Goal: Browse casually

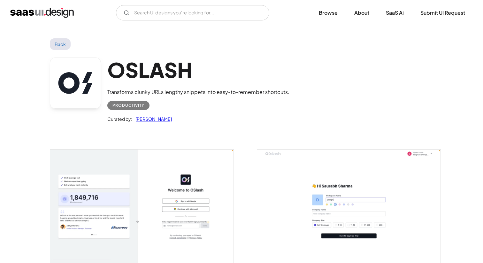
click at [36, 14] on img "home" at bounding box center [42, 13] width 64 height 10
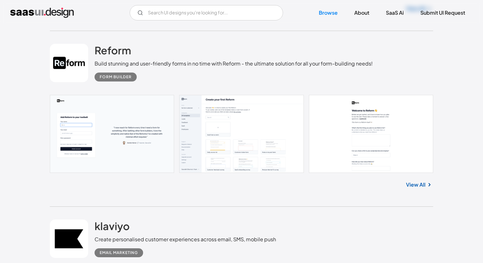
scroll to position [862, 0]
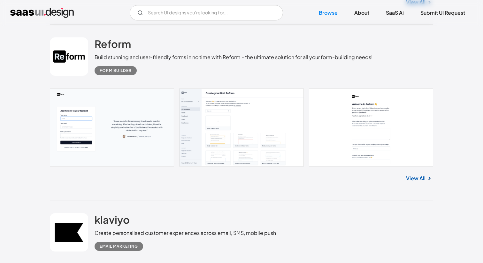
click at [420, 178] on link "View All" at bounding box center [415, 178] width 19 height 8
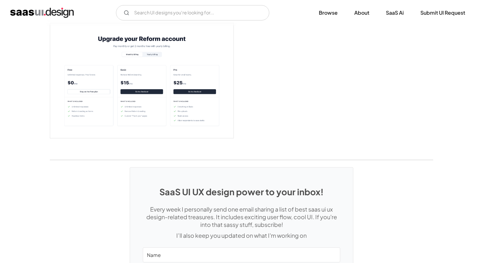
scroll to position [1385, 0]
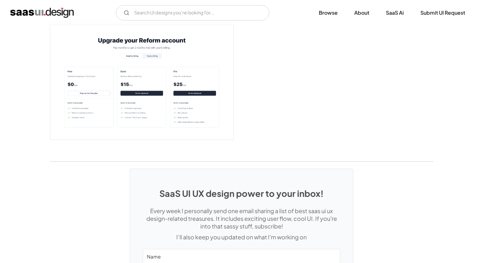
click at [150, 79] on img "open lightbox" at bounding box center [141, 82] width 183 height 115
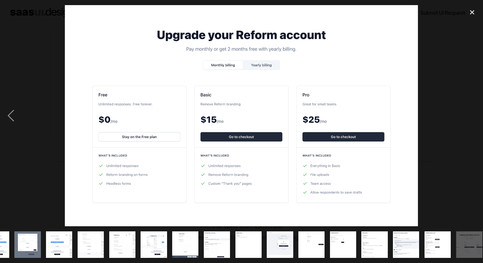
scroll to position [0, 121]
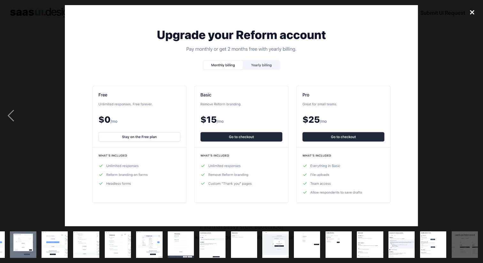
click at [466, 13] on div "close lightbox" at bounding box center [472, 12] width 22 height 14
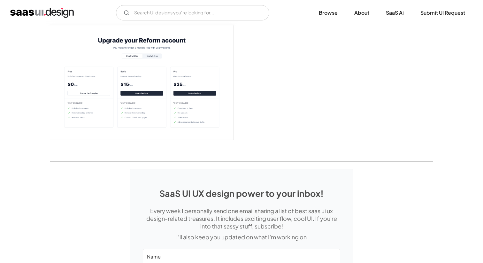
scroll to position [1492, 0]
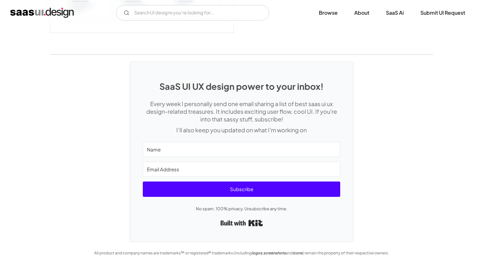
click at [68, 15] on img "home" at bounding box center [42, 13] width 64 height 10
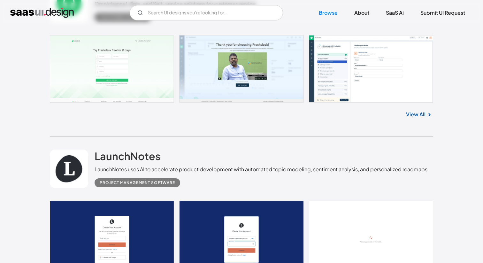
scroll to position [1557, 0]
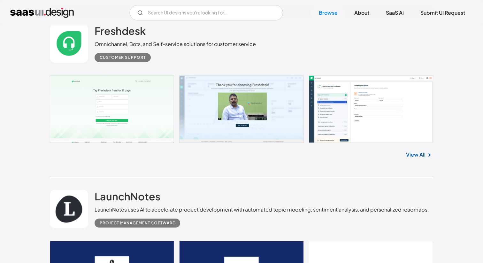
click at [416, 155] on link "View All" at bounding box center [415, 155] width 19 height 8
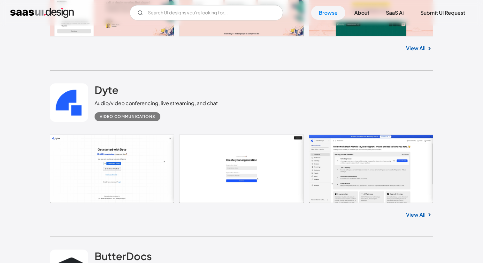
scroll to position [2185, 0]
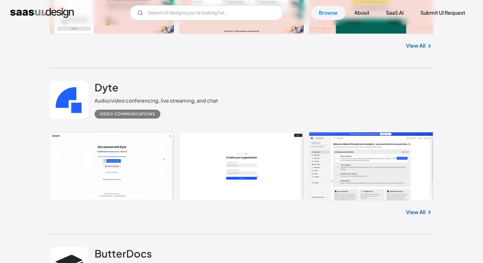
click at [413, 213] on link "View All" at bounding box center [415, 212] width 19 height 8
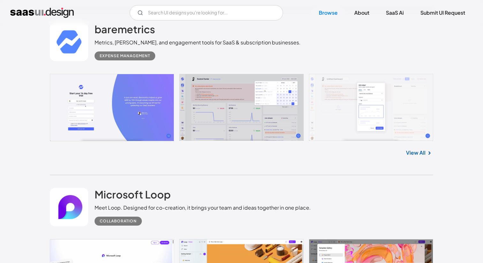
scroll to position [3767, 0]
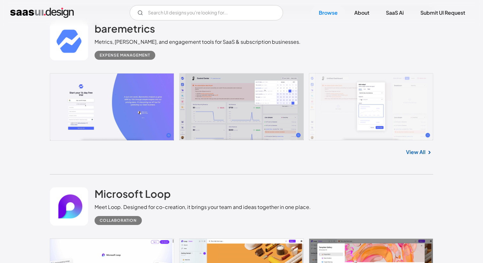
click at [417, 154] on link "View All" at bounding box center [415, 152] width 19 height 8
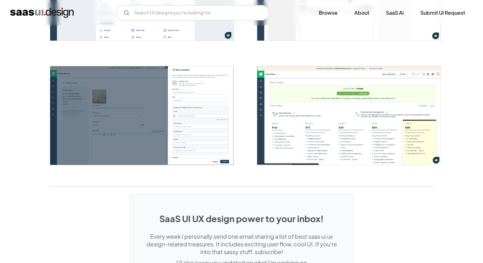
scroll to position [1447, 0]
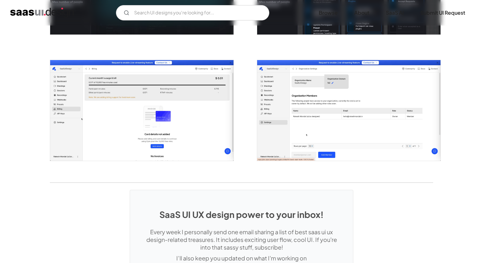
scroll to position [1225, 0]
